Goal: Information Seeking & Learning: Find specific fact

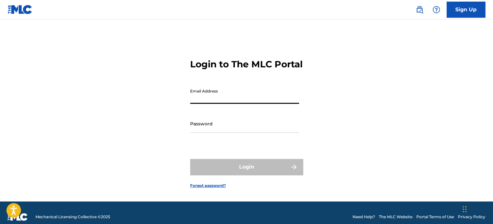
type input "[PERSON_NAME][EMAIL_ADDRESS][PERSON_NAME][DOMAIN_NAME]"
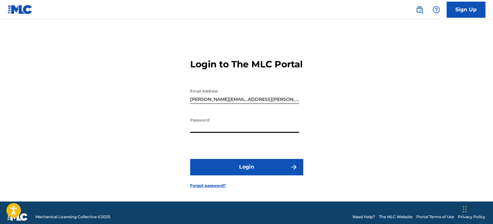
click at [190, 159] on button "Login" at bounding box center [246, 167] width 113 height 16
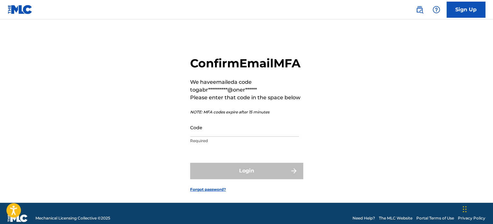
click at [225, 137] on input "Code" at bounding box center [244, 127] width 109 height 18
paste input "397042"
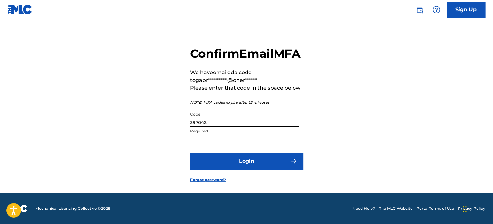
scroll to position [24, 0]
type input "397042"
click at [241, 160] on button "Login" at bounding box center [246, 161] width 113 height 16
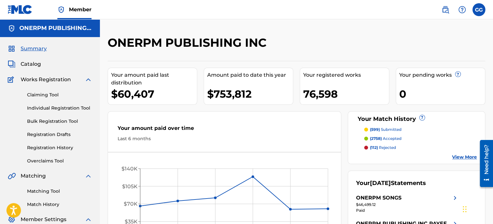
click at [449, 7] on link at bounding box center [445, 9] width 13 height 13
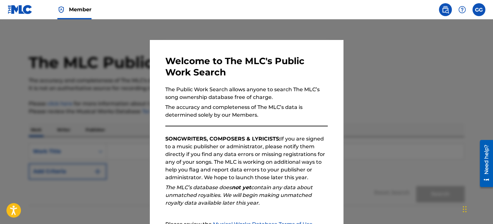
scroll to position [71, 0]
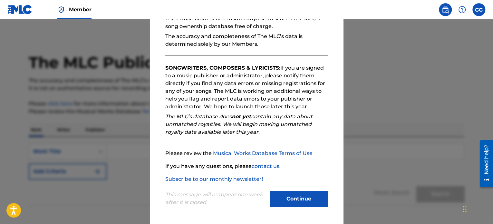
click at [290, 199] on button "Continue" at bounding box center [299, 199] width 58 height 16
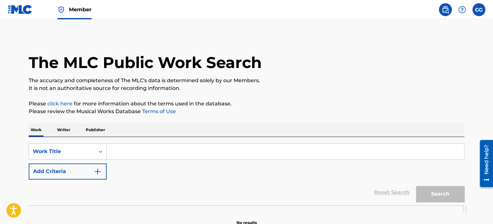
click at [155, 150] on input "Search Form" at bounding box center [285, 151] width 357 height 15
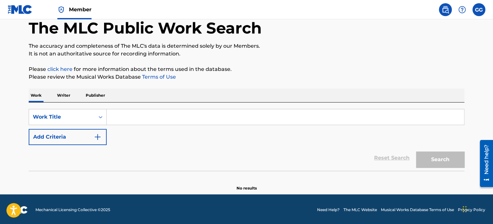
scroll to position [35, 0]
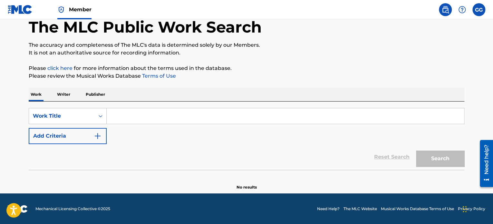
click at [149, 119] on input "Search Form" at bounding box center [285, 115] width 357 height 15
paste input "ESTA VIDA ME ENCANTA"
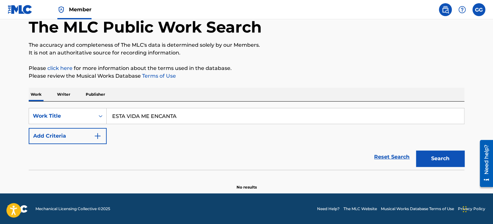
type input "ESTA VIDA ME ENCANTA"
click at [69, 135] on button "Add Criteria" at bounding box center [68, 136] width 78 height 16
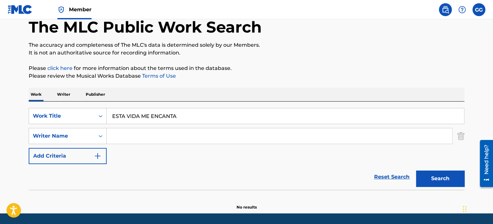
click at [149, 137] on input "Search Form" at bounding box center [279, 135] width 345 height 15
paste input "Yolotzin"
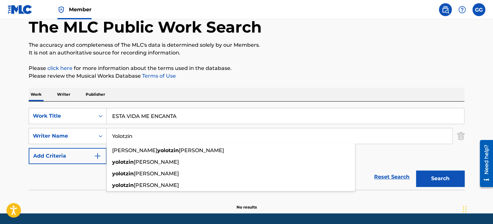
type input "Yolotzin"
click at [436, 175] on button "Search" at bounding box center [440, 178] width 48 height 16
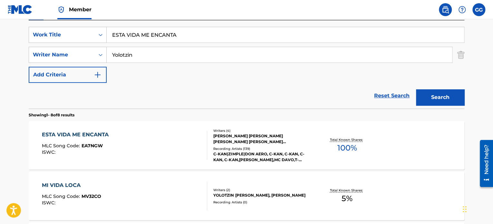
scroll to position [132, 0]
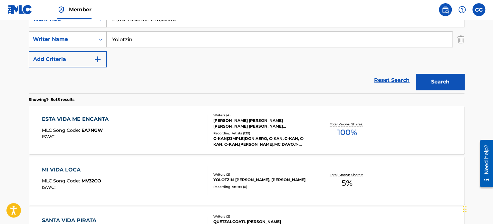
click at [116, 130] on div "ESTA VIDA ME ENCANTA MLC Song Code : EA7NGW ISWC :" at bounding box center [125, 129] width 166 height 29
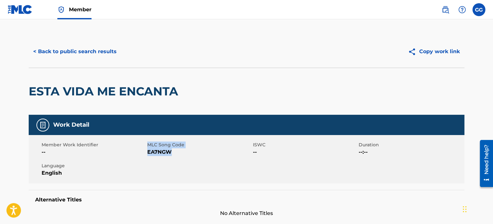
drag, startPoint x: 147, startPoint y: 154, endPoint x: 167, endPoint y: 150, distance: 20.3
click at [180, 152] on div "Member Work Identifier -- MLC Song Code EA7NGW ISWC -- Duration --:-- Language …" at bounding box center [246, 159] width 435 height 48
click at [165, 150] on span "EA7NGW" at bounding box center [199, 152] width 104 height 8
click at [88, 54] on button "< Back to public search results" at bounding box center [75, 51] width 92 height 16
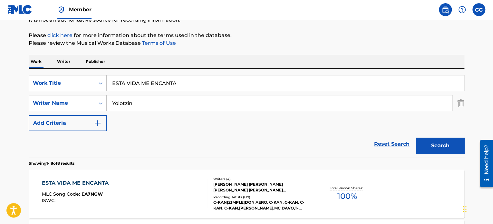
scroll to position [68, 0]
drag, startPoint x: 148, startPoint y: 83, endPoint x: 41, endPoint y: 83, distance: 106.6
click at [41, 83] on div "SearchWithCriteria10007ff0-71fa-4ac0-bb58-8de7dbeba031 Work Title ESTA VIDA ME …" at bounding box center [246, 84] width 435 height 16
paste input "Cuando era niño"
click at [444, 146] on button "Search" at bounding box center [440, 146] width 48 height 16
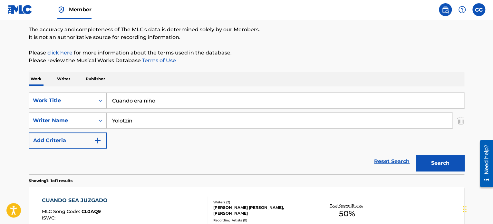
scroll to position [64, 0]
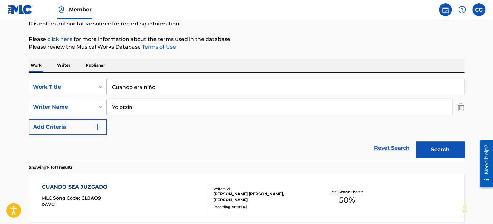
click at [152, 87] on input "Cuando era niño" at bounding box center [285, 86] width 357 height 15
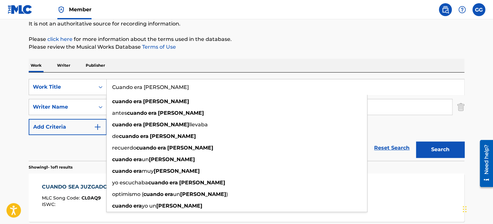
type input "Cuando era [PERSON_NAME]"
click at [416, 141] on button "Search" at bounding box center [440, 149] width 48 height 16
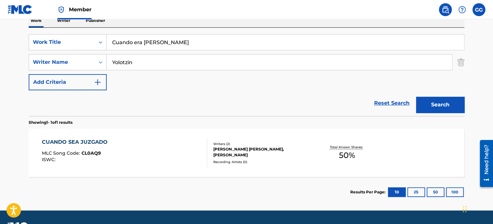
scroll to position [94, 0]
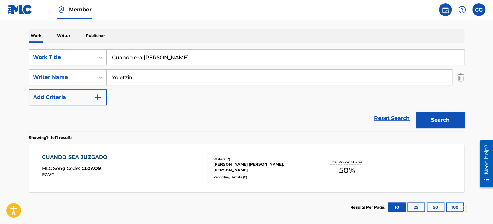
click at [173, 165] on div "CUANDO SEA JUZGADO MLC Song Code : CL0AQ9 ISWC :" at bounding box center [125, 167] width 166 height 29
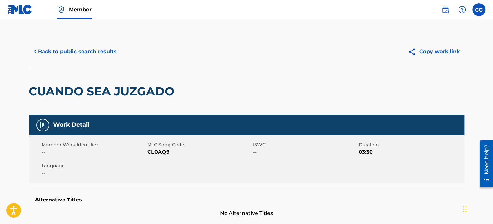
click at [87, 46] on button "< Back to public search results" at bounding box center [75, 51] width 92 height 16
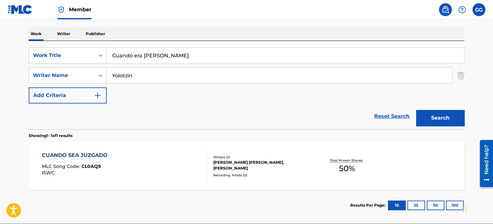
scroll to position [97, 0]
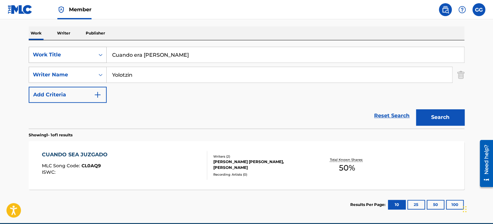
drag, startPoint x: 166, startPoint y: 58, endPoint x: 89, endPoint y: 50, distance: 77.7
click at [89, 50] on div "SearchWithCriteria10007ff0-71fa-4ac0-bb58-8de7dbeba031 Work Title Cuando era ni…" at bounding box center [246, 55] width 435 height 16
paste input "Voy Por El Sueno de Muchos"
type input "Voy Por El Sueno de Muchos"
click at [450, 118] on button "Search" at bounding box center [440, 117] width 48 height 16
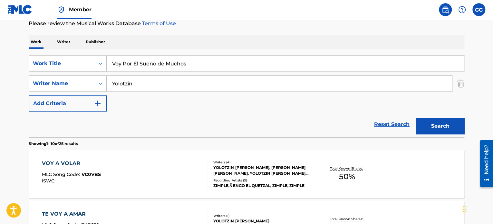
scroll to position [0, 0]
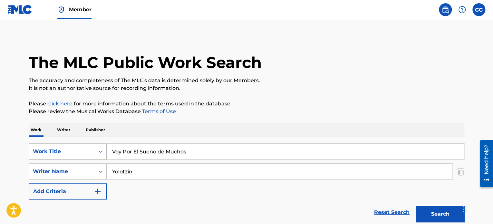
drag, startPoint x: 162, startPoint y: 166, endPoint x: 97, endPoint y: 152, distance: 66.8
click at [97, 157] on div "SearchWithCriteria10007ff0-71fa-4ac0-bb58-8de7dbeba031 Work Title Voy Por El Su…" at bounding box center [246, 171] width 435 height 56
click at [416, 206] on button "Search" at bounding box center [440, 214] width 48 height 16
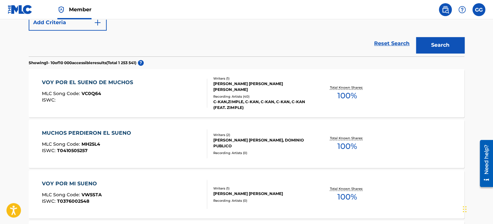
scroll to position [193, 0]
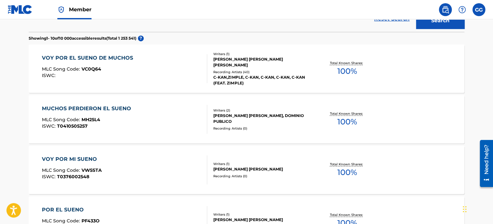
click at [181, 76] on div "VOY POR EL SUENO DE MUCHOS MLC Song Code : VC0Q64 ISWC :" at bounding box center [125, 68] width 166 height 29
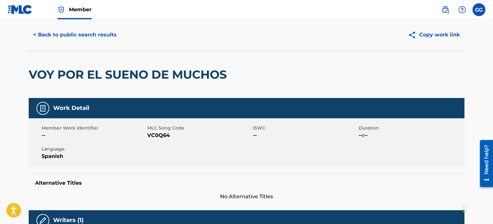
scroll to position [32, 0]
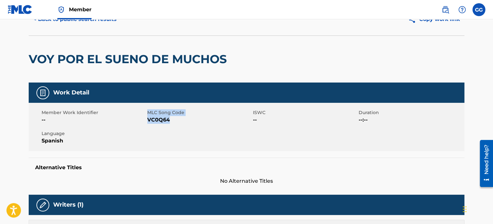
drag, startPoint x: 147, startPoint y: 120, endPoint x: 169, endPoint y: 118, distance: 22.3
click at [169, 119] on div "Member Work Identifier -- MLC Song Code VC0Q64 ISWC -- Duration --:-- Language …" at bounding box center [246, 127] width 435 height 48
click at [167, 118] on span "VC0Q64" at bounding box center [199, 120] width 104 height 8
click at [164, 121] on span "VC0Q64" at bounding box center [199, 120] width 104 height 8
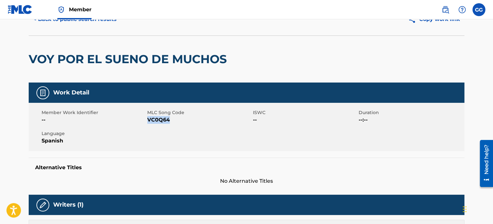
copy span "VC0Q64"
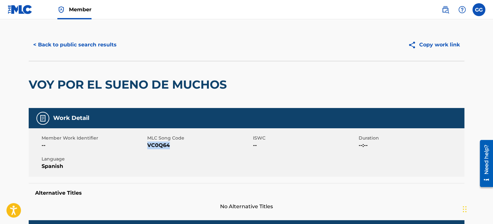
scroll to position [0, 0]
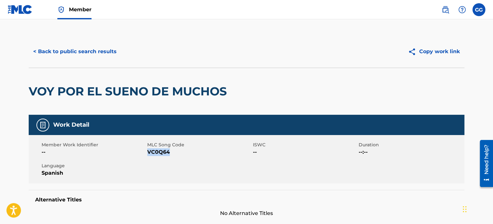
click at [96, 51] on button "< Back to public search results" at bounding box center [75, 51] width 92 height 16
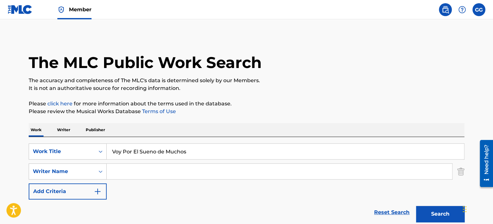
drag, startPoint x: 83, startPoint y: 134, endPoint x: 79, endPoint y: 134, distance: 4.8
paste input "Cuando era niño"
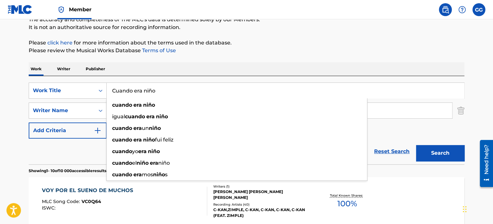
scroll to position [97, 0]
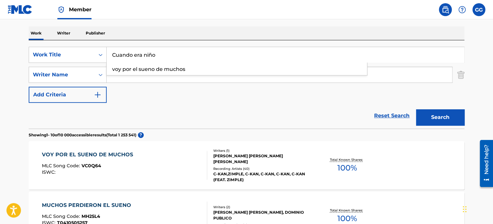
type input "Cuando era niño"
click at [395, 74] on input "Search Form" at bounding box center [279, 74] width 345 height 15
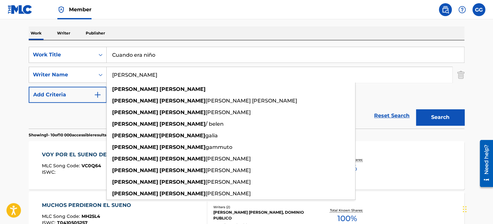
type input "[PERSON_NAME]"
drag, startPoint x: 391, startPoint y: 87, endPoint x: 398, endPoint y: 94, distance: 9.8
click at [393, 89] on div "SearchWithCriteria10007ff0-71fa-4ac0-bb58-8de7dbeba031 Work Title Cuando era ni…" at bounding box center [246, 75] width 435 height 56
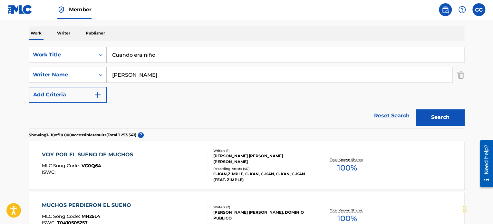
click at [434, 116] on button "Search" at bounding box center [440, 117] width 48 height 16
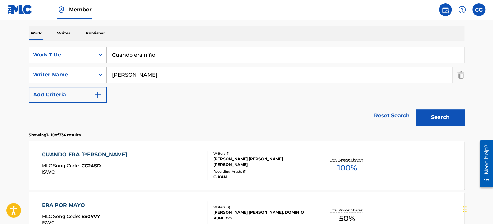
scroll to position [129, 0]
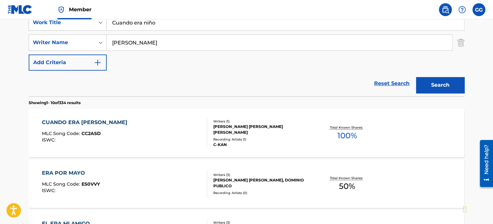
click at [142, 137] on div "CUANDO ERA [PERSON_NAME] MLC Song Code : CC2ASD ISWC :" at bounding box center [125, 133] width 166 height 29
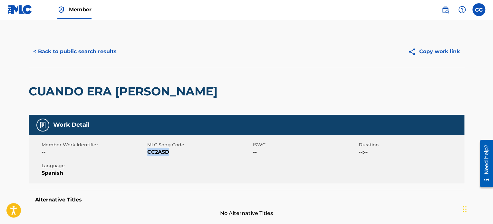
drag, startPoint x: 148, startPoint y: 153, endPoint x: 169, endPoint y: 153, distance: 21.6
click at [169, 153] on span "CC2ASD" at bounding box center [199, 152] width 104 height 8
copy span "CC2ASD"
click at [100, 53] on button "< Back to public search results" at bounding box center [75, 51] width 92 height 16
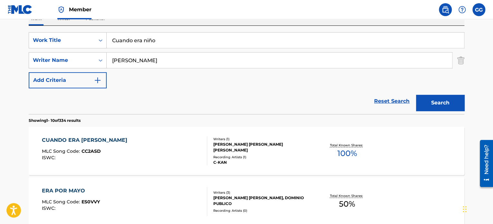
scroll to position [97, 0]
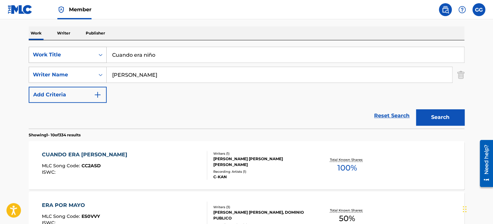
drag, startPoint x: 160, startPoint y: 55, endPoint x: 74, endPoint y: 52, distance: 85.4
click at [74, 52] on div "SearchWithCriteria10007ff0-71fa-4ac0-bb58-8de7dbeba031 Work Title Cuando era ni…" at bounding box center [246, 55] width 435 height 16
paste input "Rafagas"
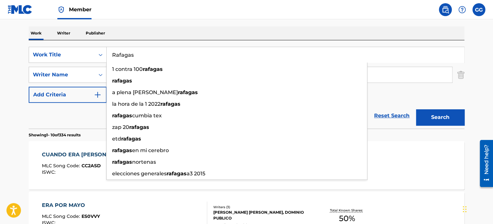
type input "Rafagas"
click at [329, 31] on div "Work Writer Publisher" at bounding box center [246, 33] width 435 height 14
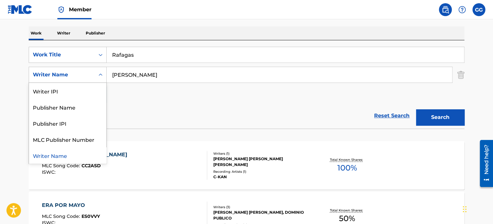
click at [75, 74] on div "Writer Name" at bounding box center [62, 75] width 58 height 8
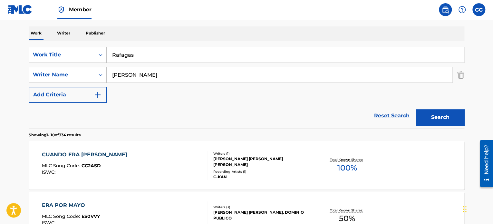
click at [444, 114] on button "Search" at bounding box center [440, 117] width 48 height 16
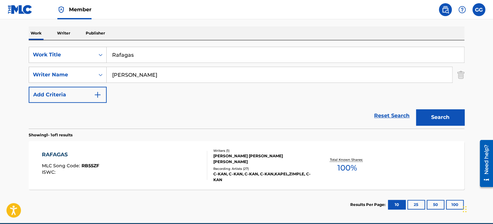
click at [248, 159] on div "[PERSON_NAME] [PERSON_NAME] [PERSON_NAME]" at bounding box center [261, 159] width 97 height 12
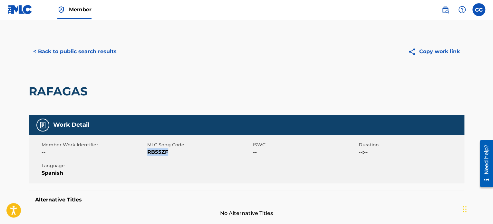
drag, startPoint x: 147, startPoint y: 152, endPoint x: 166, endPoint y: 151, distance: 19.3
click at [166, 151] on span "RB55ZF" at bounding box center [199, 152] width 104 height 8
copy span "RB55ZF"
click at [68, 50] on button "< Back to public search results" at bounding box center [75, 51] width 92 height 16
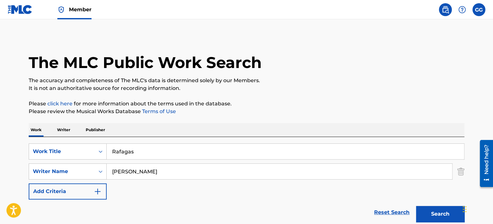
scroll to position [90, 0]
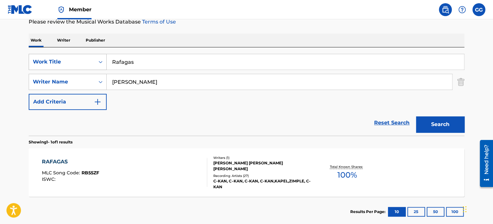
drag, startPoint x: 171, startPoint y: 61, endPoint x: 72, endPoint y: 56, distance: 99.3
click at [72, 56] on div "SearchWithCriteria10007ff0-71fa-4ac0-bb58-8de7dbeba031 Work Title Rafagas" at bounding box center [246, 62] width 435 height 16
paste input "MI MUSICA ES UN ARMA"
type input "MI MUSICA ES UN ARMA"
click at [442, 129] on button "Search" at bounding box center [440, 124] width 48 height 16
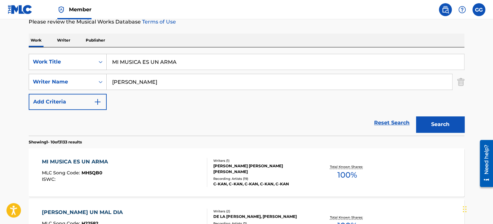
scroll to position [122, 0]
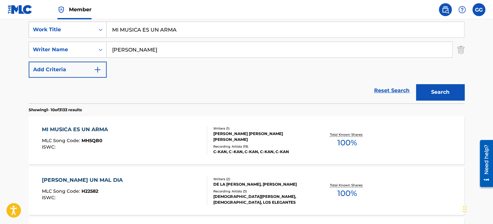
click at [144, 142] on div "MI MUSICA ES UN ARMA MLC Song Code : MH5QB0 ISWC :" at bounding box center [125, 140] width 166 height 29
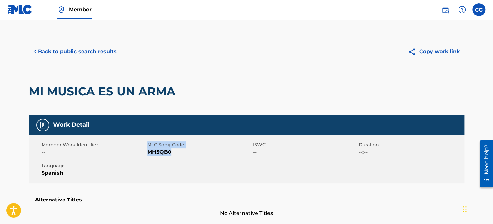
drag, startPoint x: 147, startPoint y: 152, endPoint x: 176, endPoint y: 152, distance: 29.3
click at [176, 152] on div "Member Work Identifier -- MLC Song Code MH5QB0 ISWC -- Duration --:-- Language …" at bounding box center [246, 159] width 435 height 48
click at [160, 153] on span "MH5QB0" at bounding box center [199, 152] width 104 height 8
click at [100, 53] on button "< Back to public search results" at bounding box center [75, 51] width 92 height 16
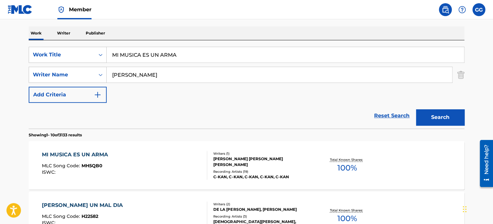
scroll to position [57, 0]
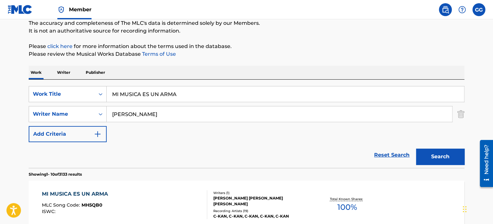
drag, startPoint x: 191, startPoint y: 95, endPoint x: 130, endPoint y: 134, distance: 72.0
click at [71, 95] on div "SearchWithCriteria10007ff0-71fa-4ac0-bb58-8de7dbeba031 Work Title MI MUSICA ES …" at bounding box center [246, 94] width 435 height 16
paste input "PUEBLO SIN LEY"
type input "PUEBLO SIN LEY"
click at [429, 155] on button "Search" at bounding box center [440, 156] width 48 height 16
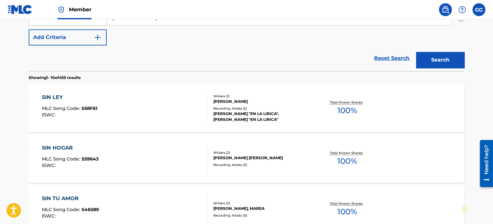
scroll to position [90, 0]
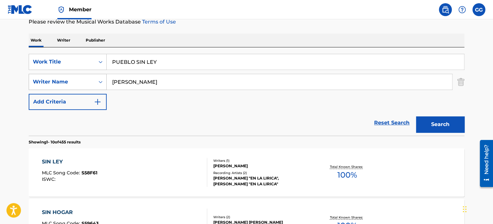
paste input "Yolotzin"
drag, startPoint x: 148, startPoint y: 84, endPoint x: 71, endPoint y: 82, distance: 77.3
click at [71, 82] on div "SearchWithCriteriaa58a0e64-411b-4b28-bd5f-dea64d01b11c Writer Name [PERSON_NAME]" at bounding box center [246, 82] width 435 height 16
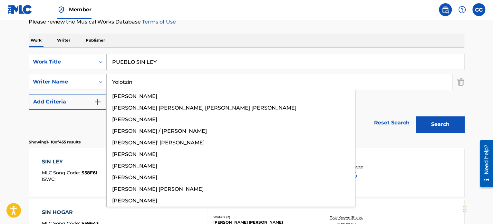
type input "Yolotzin"
click at [446, 122] on button "Search" at bounding box center [440, 124] width 48 height 16
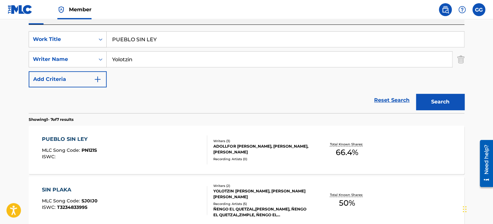
scroll to position [122, 0]
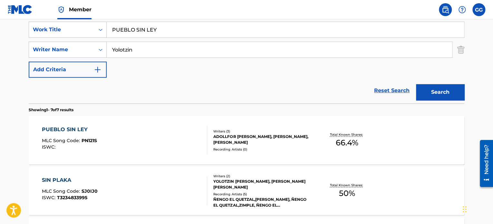
click at [186, 147] on div "PUEBLO SIN LEY MLC Song Code : PN121S ISWC :" at bounding box center [125, 140] width 166 height 29
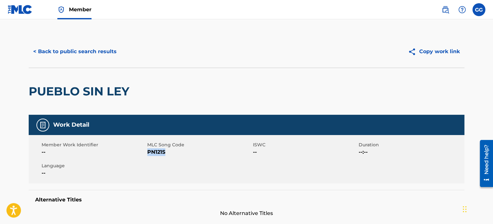
drag, startPoint x: 148, startPoint y: 151, endPoint x: 166, endPoint y: 151, distance: 17.1
click at [165, 152] on span "PN121S" at bounding box center [199, 152] width 104 height 8
copy span "PN121S"
click at [101, 53] on button "< Back to public search results" at bounding box center [75, 51] width 92 height 16
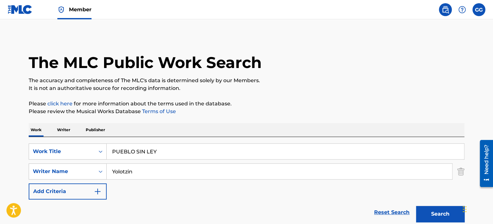
scroll to position [122, 0]
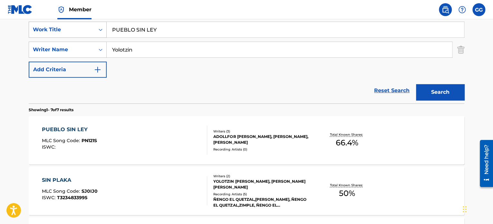
paste input "Santa Vida Pirata"
drag, startPoint x: 170, startPoint y: 25, endPoint x: 54, endPoint y: 28, distance: 116.3
click at [54, 27] on div "SearchWithCriteria10007ff0-71fa-4ac0-bb58-8de7dbeba031 Work Title PUEBLO SIN LEY" at bounding box center [246, 30] width 435 height 16
type input "Santa Vida Pirata"
click at [437, 87] on button "Search" at bounding box center [440, 92] width 48 height 16
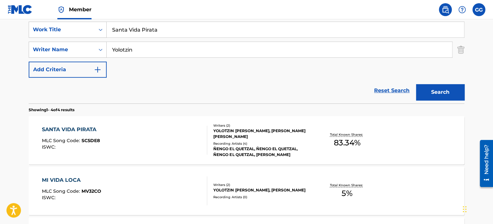
click at [122, 139] on div "SANTA VIDA PIRATA MLC Song Code : SC5DE8 ISWC :" at bounding box center [125, 140] width 166 height 29
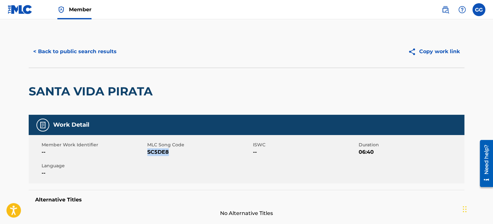
drag, startPoint x: 149, startPoint y: 151, endPoint x: 176, endPoint y: 151, distance: 26.1
click at [169, 151] on span "SC5DE8" at bounding box center [199, 152] width 104 height 8
copy span "SC5DE8"
click at [90, 53] on button "< Back to public search results" at bounding box center [75, 51] width 92 height 16
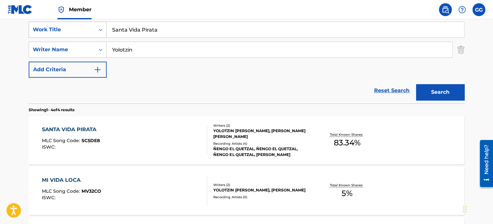
drag, startPoint x: 157, startPoint y: 31, endPoint x: 67, endPoint y: 31, distance: 89.5
click at [67, 31] on div "SearchWithCriteria10007ff0-71fa-4ac0-bb58-8de7dbeba031 Work Title Santa Vida Pi…" at bounding box center [246, 30] width 435 height 16
paste input "Quiero Que Me Busquen"
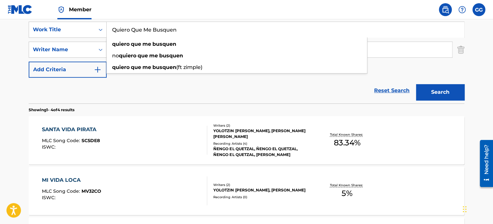
type input "Quiero Que Me Busquen"
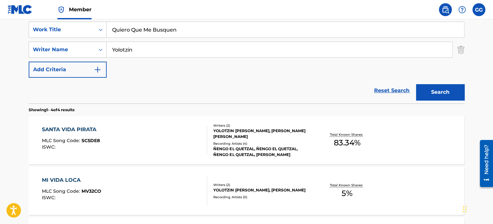
click at [444, 91] on button "Search" at bounding box center [440, 92] width 48 height 16
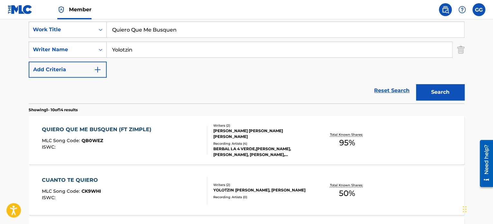
click at [167, 140] on div "QUIERO QUE ME BUSQUEN (FT ZIMPLE) MLC Song Code : QB0WEZ ISWC :" at bounding box center [125, 140] width 166 height 29
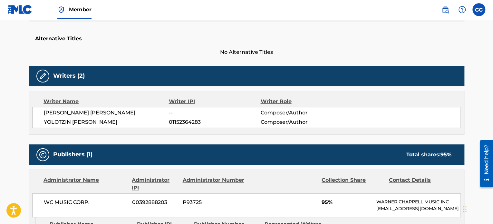
scroll to position [64, 0]
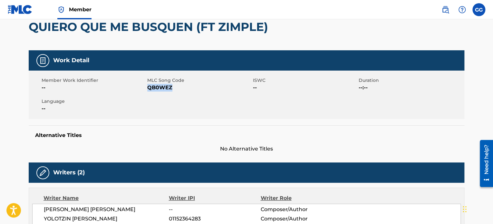
drag, startPoint x: 148, startPoint y: 87, endPoint x: 173, endPoint y: 88, distance: 24.8
click at [171, 86] on span "QB0WEZ" at bounding box center [199, 88] width 104 height 8
copy span "QB0WEZ"
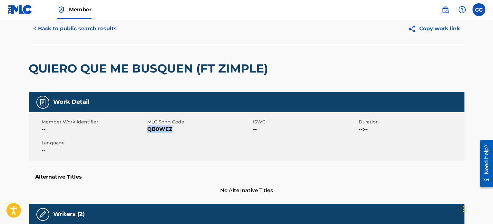
scroll to position [0, 0]
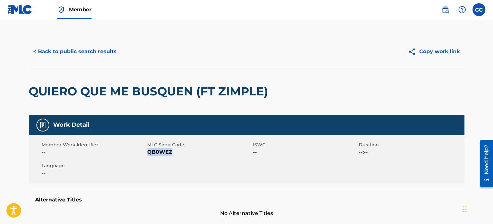
click at [86, 55] on button "< Back to public search results" at bounding box center [75, 51] width 92 height 16
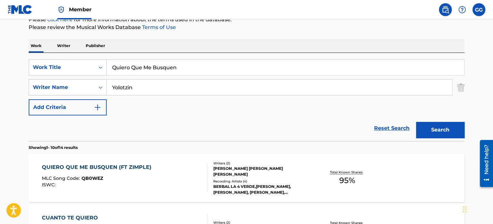
scroll to position [57, 0]
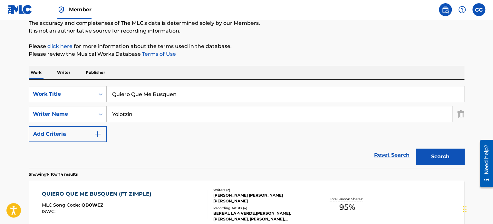
drag, startPoint x: 192, startPoint y: 92, endPoint x: 51, endPoint y: 82, distance: 141.7
click at [50, 81] on div "SearchWithCriteria10007ff0-71fa-4ac0-bb58-8de7dbeba031 Work Title Quiero Que Me…" at bounding box center [246, 124] width 435 height 88
paste input "Al gato y al rato"
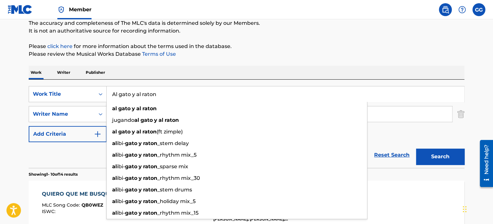
type input "Al gato y al raton"
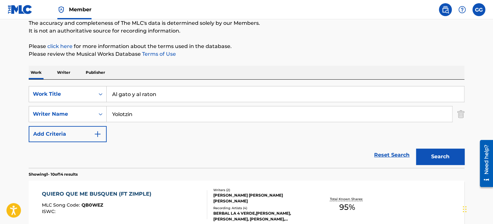
click at [446, 157] on button "Search" at bounding box center [440, 156] width 48 height 16
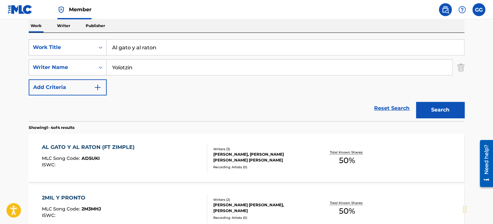
scroll to position [122, 0]
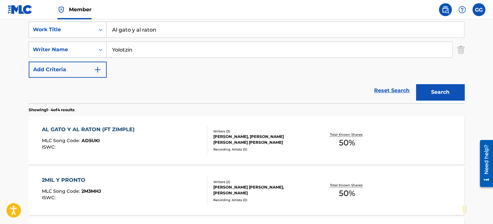
click at [142, 137] on div "AL GATO Y AL RATON (FT ZIMPLE) MLC Song Code : AD5UKI ISWC :" at bounding box center [125, 140] width 166 height 29
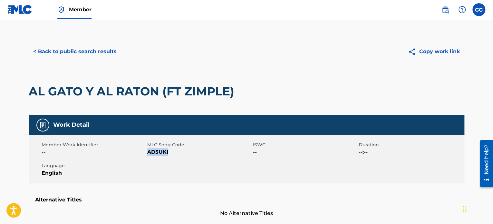
drag, startPoint x: 147, startPoint y: 152, endPoint x: 168, endPoint y: 152, distance: 20.9
click at [168, 152] on span "AD5UKI" at bounding box center [199, 152] width 104 height 8
click at [94, 52] on button "< Back to public search results" at bounding box center [75, 51] width 92 height 16
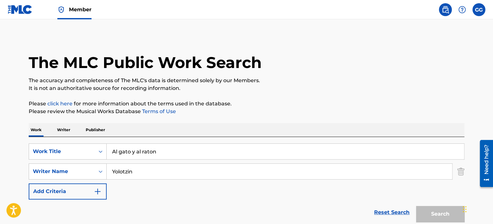
scroll to position [122, 0]
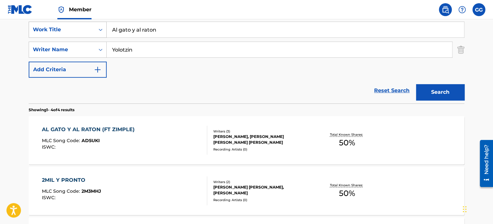
drag, startPoint x: 161, startPoint y: 31, endPoint x: 147, endPoint y: 63, distance: 34.6
click at [64, 27] on div "SearchWithCriteria10007ff0-71fa-4ac0-bb58-8de7dbeba031 Work Title Al gato y al …" at bounding box center [246, 30] width 435 height 16
paste input "Real Malandros"
type input "Real Malandros"
click at [435, 92] on button "Search" at bounding box center [440, 92] width 48 height 16
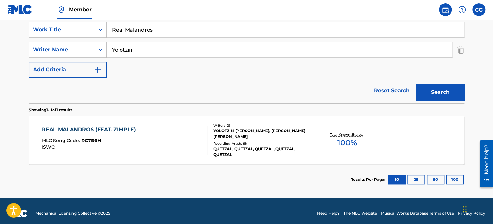
click at [166, 143] on div "REAL MALANDROS (FEAT. ZIMPLE) MLC Song Code : RC7B6H ISWC :" at bounding box center [125, 140] width 166 height 29
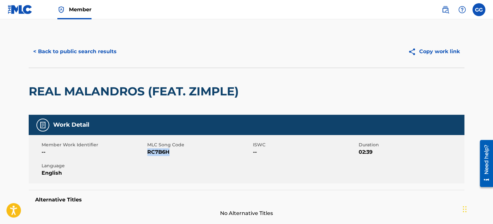
drag, startPoint x: 148, startPoint y: 151, endPoint x: 212, endPoint y: 123, distance: 70.2
click at [171, 151] on span "RC7B6H" at bounding box center [199, 152] width 104 height 8
click at [107, 51] on button "< Back to public search results" at bounding box center [75, 51] width 92 height 16
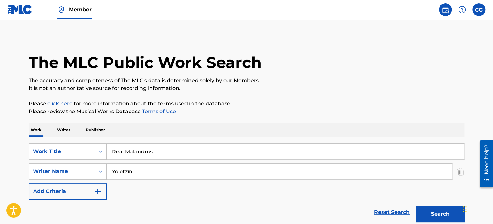
scroll to position [90, 0]
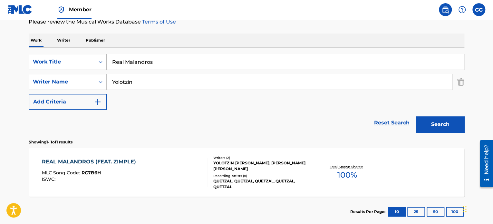
drag, startPoint x: 159, startPoint y: 61, endPoint x: 82, endPoint y: 54, distance: 77.3
click at [82, 54] on div "SearchWithCriteria10007ff0-71fa-4ac0-bb58-8de7dbeba031 Work Title Real Malandros" at bounding box center [246, 62] width 435 height 16
paste input "Drink team"
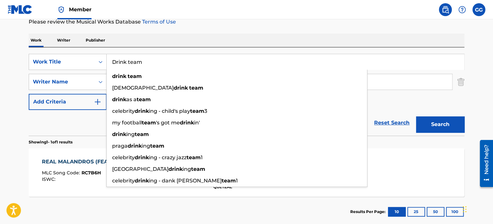
type input "Drink team"
click at [441, 122] on button "Search" at bounding box center [440, 124] width 48 height 16
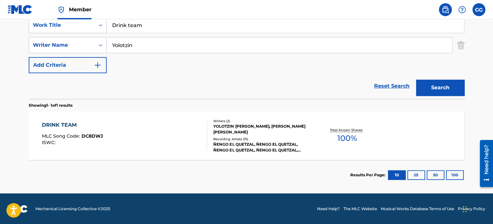
scroll to position [126, 0]
click at [171, 139] on div "DRINK TEAM MLC Song Code : DC8DWJ ISWC :" at bounding box center [125, 135] width 166 height 29
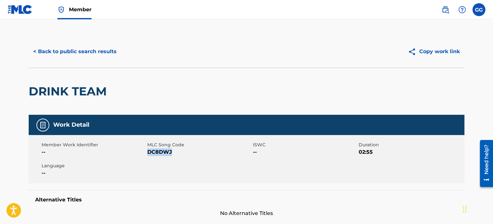
drag, startPoint x: 148, startPoint y: 153, endPoint x: 172, endPoint y: 150, distance: 23.9
click at [172, 150] on span "DC8DWJ" at bounding box center [199, 152] width 104 height 8
copy span "DC8DWJ"
click at [99, 54] on button "< Back to public search results" at bounding box center [75, 51] width 92 height 16
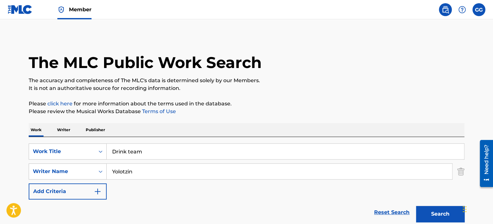
scroll to position [90, 0]
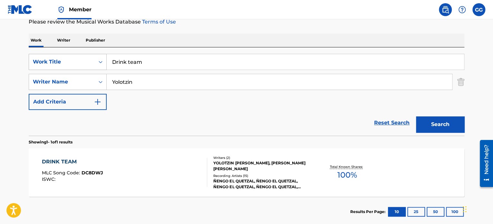
drag, startPoint x: 109, startPoint y: 63, endPoint x: 50, endPoint y: 59, distance: 59.4
click at [50, 59] on div "SearchWithCriteria10007ff0-71fa-4ac0-bb58-8de7dbeba031 Work Title Drink team" at bounding box center [246, 62] width 435 height 16
paste input "Uh La La"
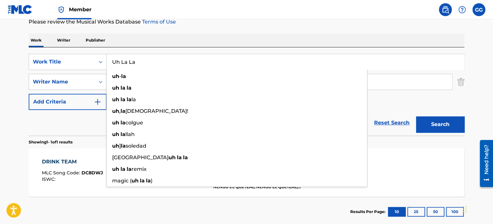
type input "Uh La La"
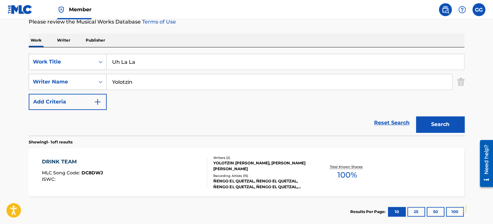
click at [426, 125] on button "Search" at bounding box center [440, 124] width 48 height 16
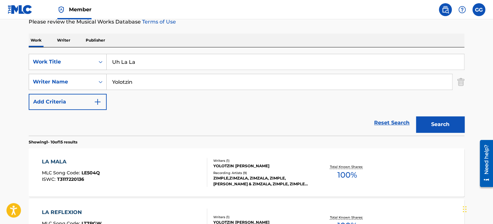
click at [124, 173] on div "LA MALA MLC Song Code : LE504Q ISWC : T3117220136" at bounding box center [125, 172] width 166 height 29
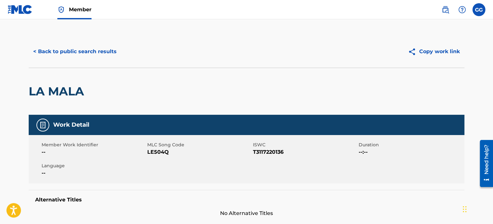
click at [85, 53] on button "< Back to public search results" at bounding box center [75, 51] width 92 height 16
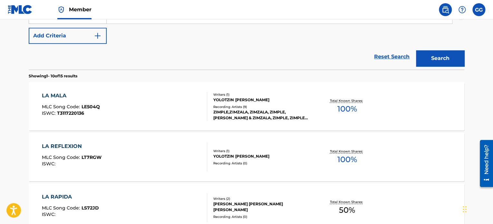
scroll to position [57, 0]
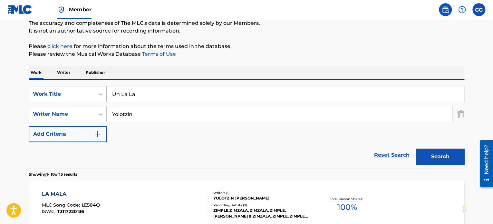
drag, startPoint x: 134, startPoint y: 98, endPoint x: 82, endPoint y: 94, distance: 51.7
click at [82, 94] on div "SearchWithCriteria10007ff0-71fa-4ac0-bb58-8de7dbeba031 Work Title Uh La La" at bounding box center [246, 94] width 435 height 16
paste input "Asi naci"
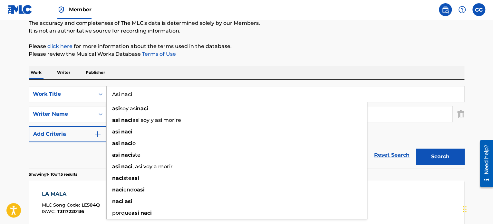
type input "Asi naci"
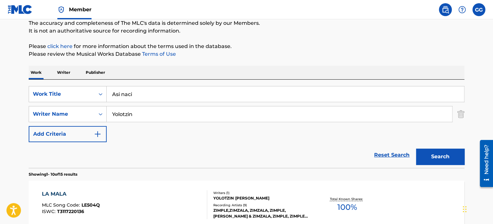
click at [432, 155] on button "Search" at bounding box center [440, 156] width 48 height 16
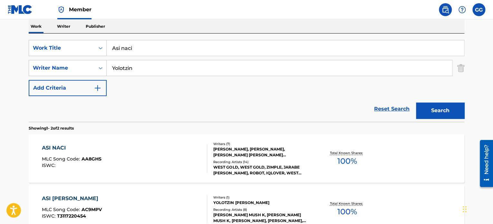
scroll to position [90, 0]
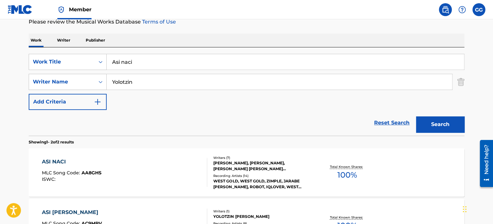
click at [178, 171] on div "ASI NACI MLC Song Code : AA8GHS ISWC :" at bounding box center [125, 172] width 166 height 29
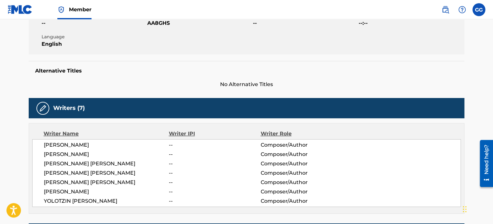
scroll to position [64, 0]
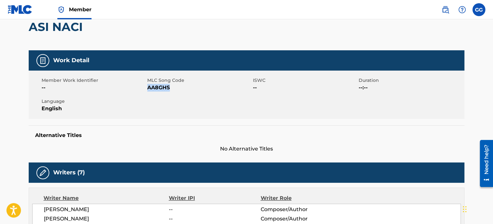
drag, startPoint x: 147, startPoint y: 86, endPoint x: 220, endPoint y: 60, distance: 77.6
click at [174, 87] on span "AA8GHS" at bounding box center [199, 88] width 104 height 8
copy span "AA8GHS"
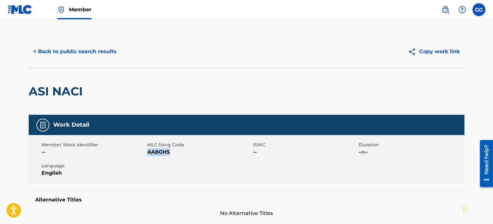
scroll to position [0, 0]
click at [91, 50] on button "< Back to public search results" at bounding box center [75, 51] width 92 height 16
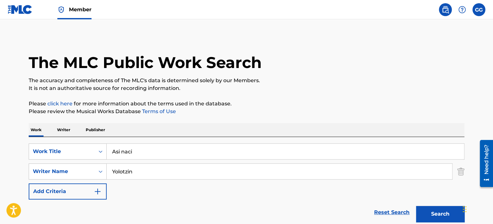
scroll to position [90, 0]
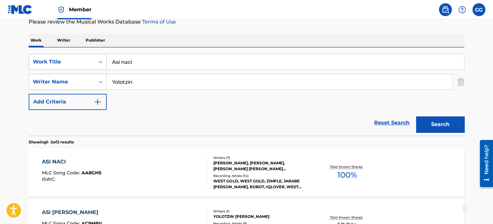
click at [76, 54] on div "SearchWithCriteria10007ff0-71fa-4ac0-bb58-8de7dbeba031 Work Title Asi naci" at bounding box center [246, 62] width 435 height 16
paste input "INDEPENDENCIA"
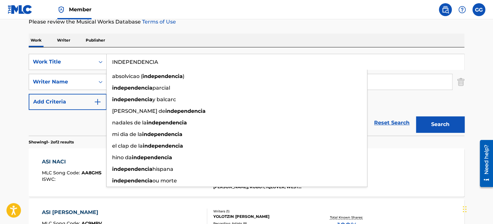
type input "INDEPENDENCIA"
click at [450, 129] on button "Search" at bounding box center [440, 124] width 48 height 16
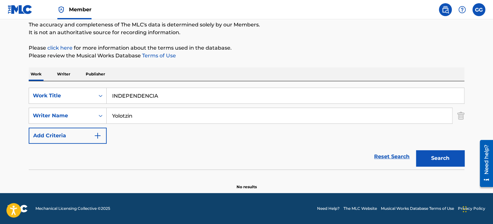
scroll to position [55, 0]
click at [87, 113] on div "Writer Name" at bounding box center [62, 116] width 58 height 8
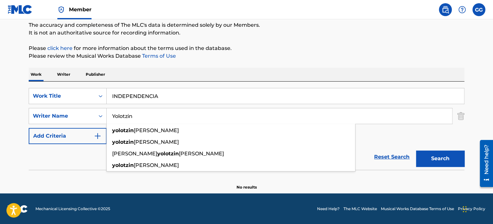
drag, startPoint x: 151, startPoint y: 115, endPoint x: 113, endPoint y: 115, distance: 38.0
click at [113, 115] on input "Yolotzin" at bounding box center [279, 115] width 345 height 15
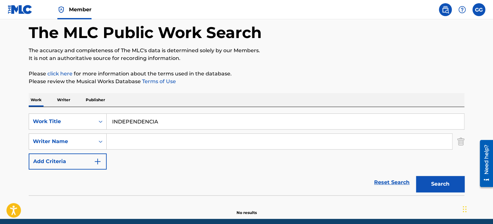
scroll to position [0, 0]
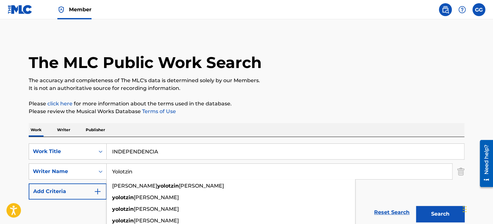
type input "Yolotzin"
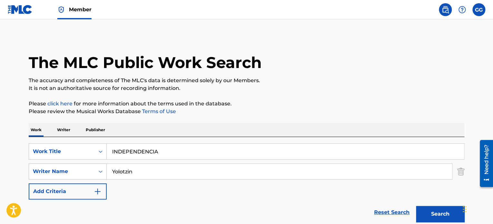
drag, startPoint x: 87, startPoint y: 140, endPoint x: 74, endPoint y: 140, distance: 12.9
click at [74, 140] on div "SearchWithCriteria10007ff0-71fa-4ac0-bb58-8de7dbeba031 Work Title INDEPENDENCIA…" at bounding box center [246, 181] width 435 height 88
paste input "Por mi Squad"
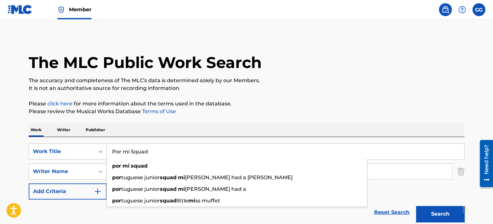
scroll to position [55, 0]
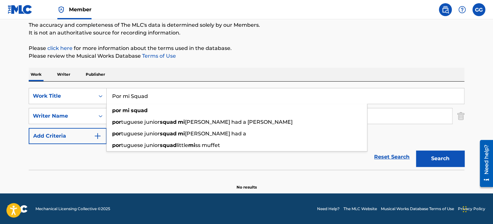
type input "Por mi Squad"
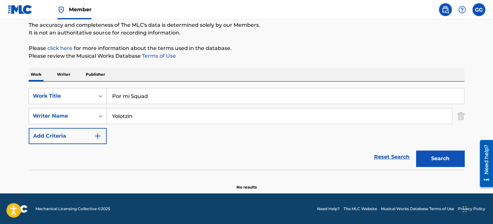
click at [426, 158] on button "Search" at bounding box center [440, 158] width 48 height 16
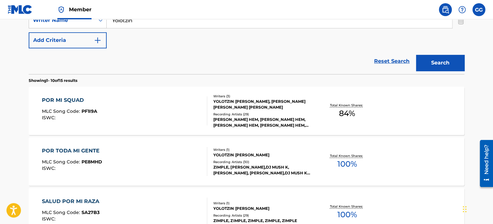
scroll to position [152, 0]
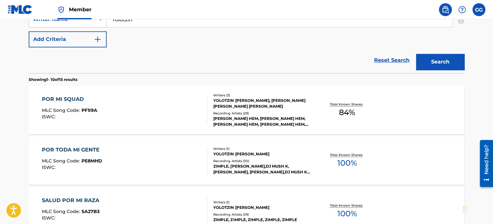
click at [164, 90] on div "POR MI SQUAD MLC Song Code : PF1I9A ISWC : Writers ( 3 ) YOLOTZIN [PERSON_NAME]…" at bounding box center [246, 110] width 435 height 48
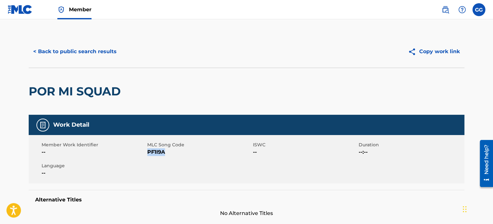
drag, startPoint x: 148, startPoint y: 153, endPoint x: 169, endPoint y: 152, distance: 21.0
click at [169, 152] on span "PF1I9A" at bounding box center [199, 152] width 104 height 8
copy span "PF1I9A"
click at [98, 52] on button "< Back to public search results" at bounding box center [75, 51] width 92 height 16
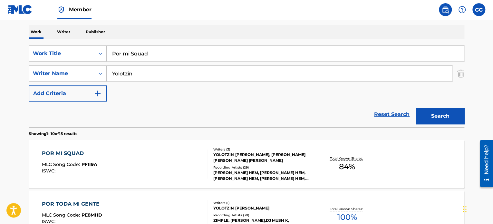
scroll to position [28, 0]
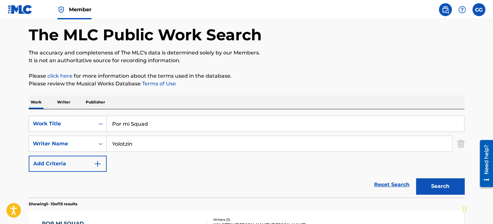
drag, startPoint x: 165, startPoint y: 126, endPoint x: 55, endPoint y: 110, distance: 111.6
click at [55, 110] on div "SearchWithCriteria10007ff0-71fa-4ac0-bb58-8de7dbeba031 Work Title Por mi Squad …" at bounding box center [246, 153] width 435 height 88
paste input "AGRADECIDO"
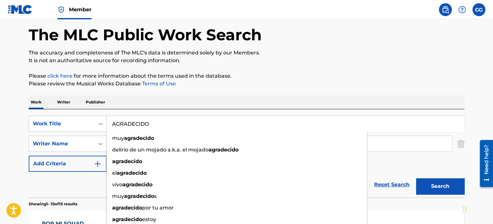
type input "AGRADECIDO"
click at [436, 186] on button "Search" at bounding box center [440, 186] width 48 height 16
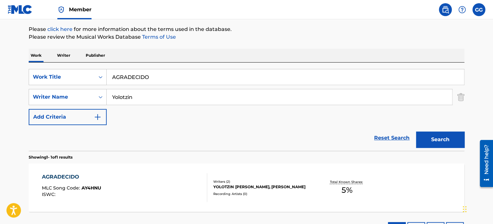
scroll to position [126, 0]
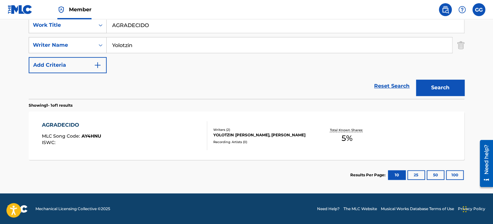
click at [165, 133] on div "AGRADECIDO MLC Song Code : AY4HNU ISWC :" at bounding box center [125, 135] width 166 height 29
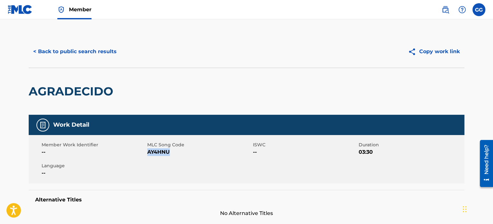
drag, startPoint x: 148, startPoint y: 152, endPoint x: 177, endPoint y: 153, distance: 29.3
click at [177, 153] on span "AY4HNU" at bounding box center [199, 152] width 104 height 8
click at [111, 49] on button "< Back to public search results" at bounding box center [75, 51] width 92 height 16
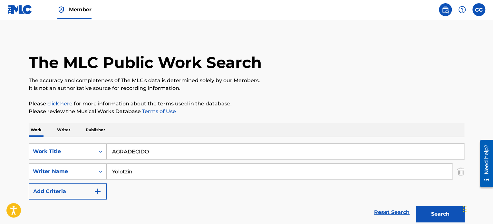
scroll to position [90, 0]
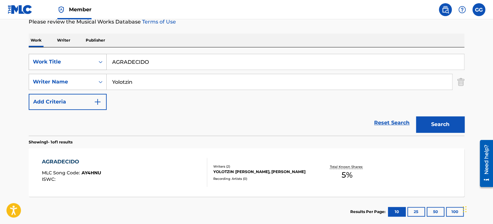
click at [36, 62] on div "SearchWithCriteria10007ff0-71fa-4ac0-bb58-8de7dbeba031 Work Title AGRADECIDO" at bounding box center [246, 62] width 435 height 16
paste input "Mi Vida Loca"
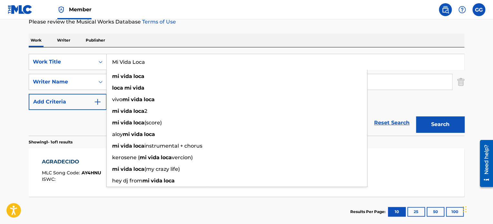
type input "Mi Vida Loca"
click at [440, 127] on button "Search" at bounding box center [440, 124] width 48 height 16
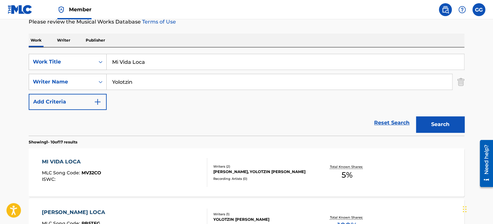
click at [185, 160] on div "MI VIDA LOCA MLC Song Code : MV32CO ISWC :" at bounding box center [125, 172] width 166 height 29
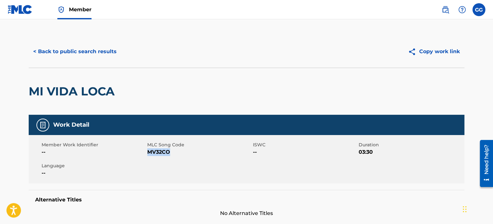
drag, startPoint x: 148, startPoint y: 151, endPoint x: 268, endPoint y: 42, distance: 162.1
click at [179, 151] on span "MV32CO" at bounding box center [199, 152] width 104 height 8
copy span "MV32CO"
click at [93, 53] on button "< Back to public search results" at bounding box center [75, 51] width 92 height 16
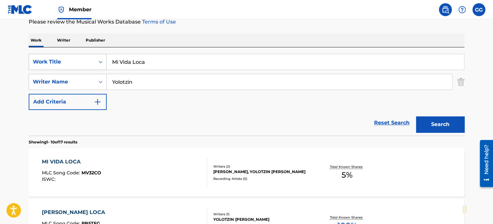
drag, startPoint x: 146, startPoint y: 65, endPoint x: 60, endPoint y: 59, distance: 86.2
click at [60, 59] on div "SearchWithCriteria10007ff0-71fa-4ac0-bb58-8de7dbeba031 Work Title Mi Vida Loca" at bounding box center [246, 62] width 435 height 16
paste input "Si no eres de aqui"
click at [433, 119] on button "Search" at bounding box center [440, 124] width 48 height 16
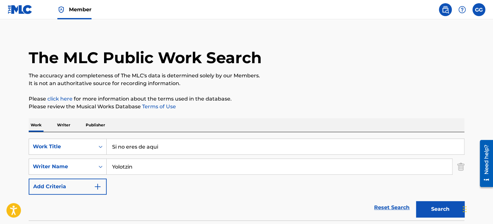
scroll to position [0, 0]
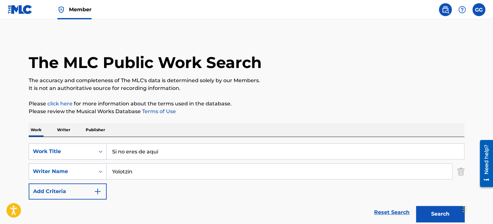
drag, startPoint x: 162, startPoint y: 152, endPoint x: 28, endPoint y: 154, distance: 134.0
paste input "[PERSON_NAME] CORAGEM"
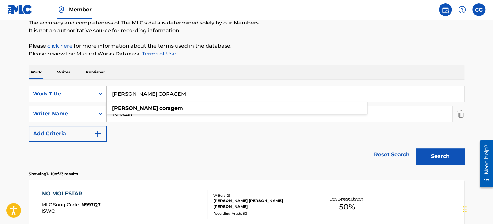
scroll to position [64, 0]
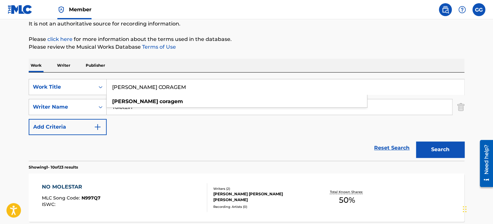
type input "[PERSON_NAME] CORAGEM"
click at [431, 158] on div "Search" at bounding box center [439, 148] width 52 height 26
click at [429, 148] on button "Search" at bounding box center [440, 149] width 48 height 16
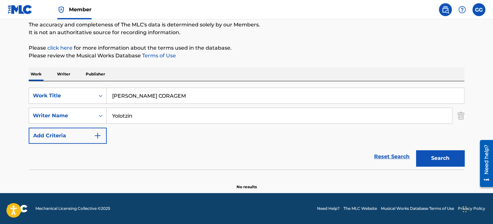
scroll to position [55, 0]
